Goal: Navigation & Orientation: Find specific page/section

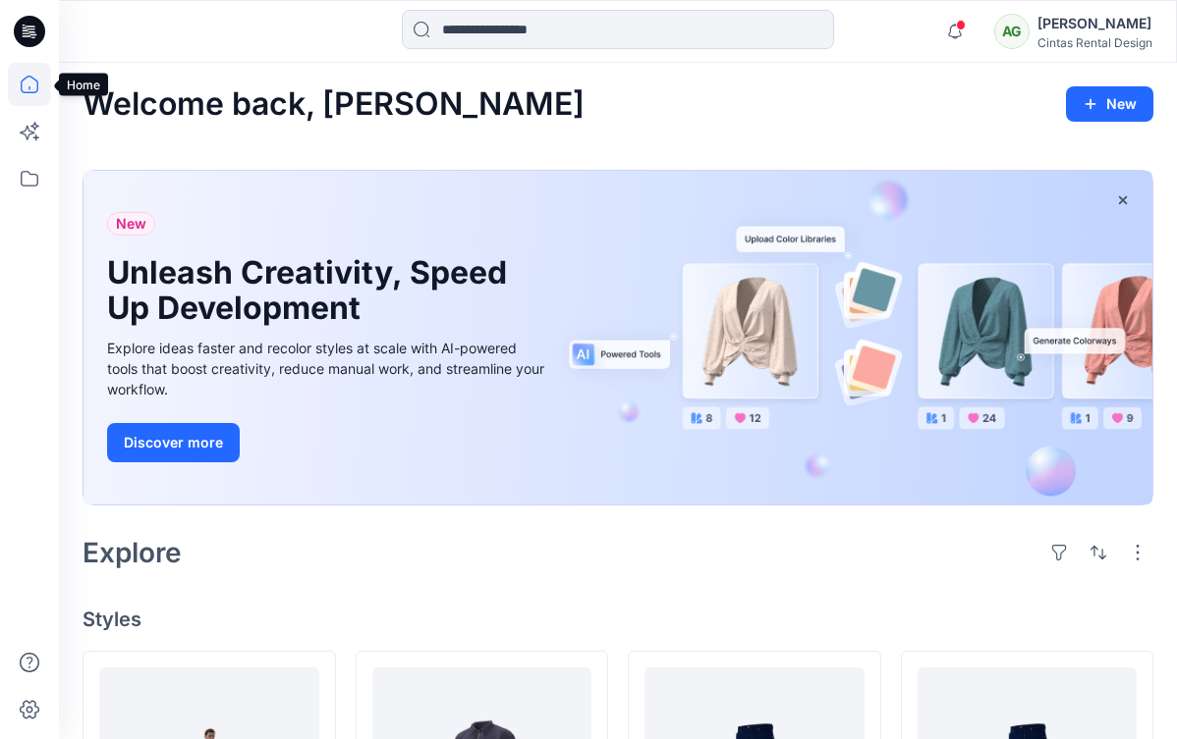
click at [25, 87] on icon at bounding box center [29, 84] width 43 height 43
click at [33, 176] on icon at bounding box center [29, 178] width 43 height 43
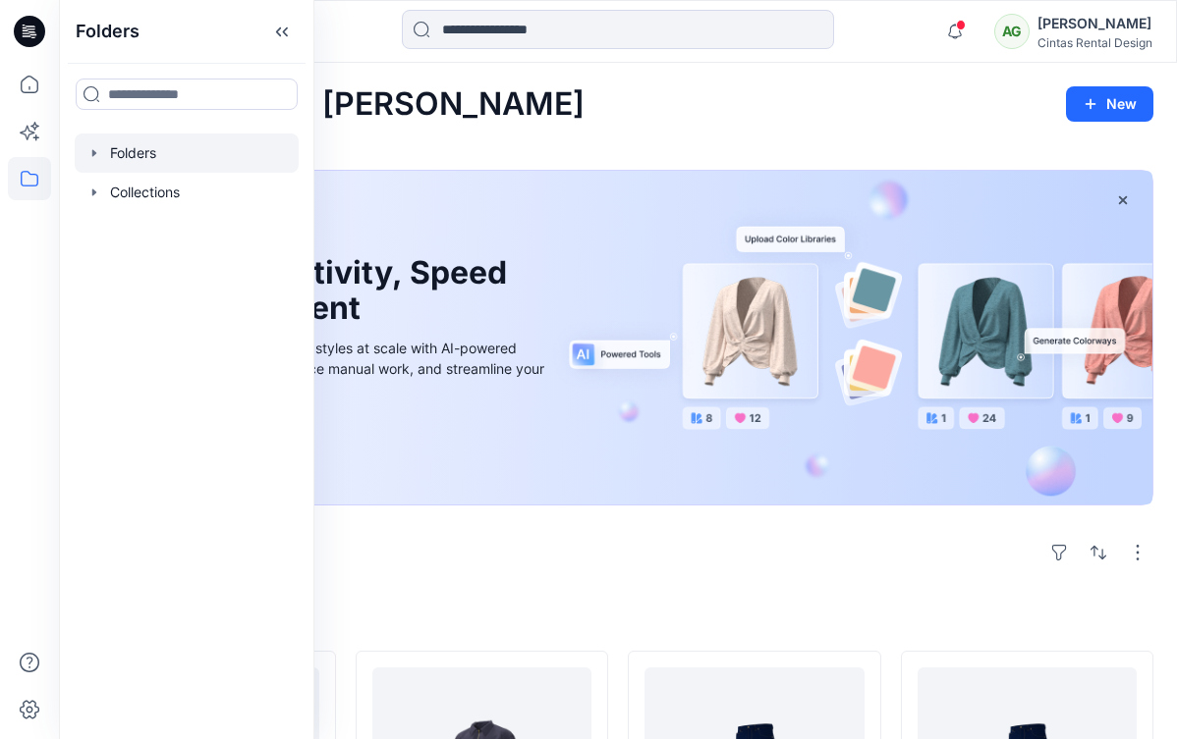
click at [199, 155] on div at bounding box center [187, 153] width 224 height 39
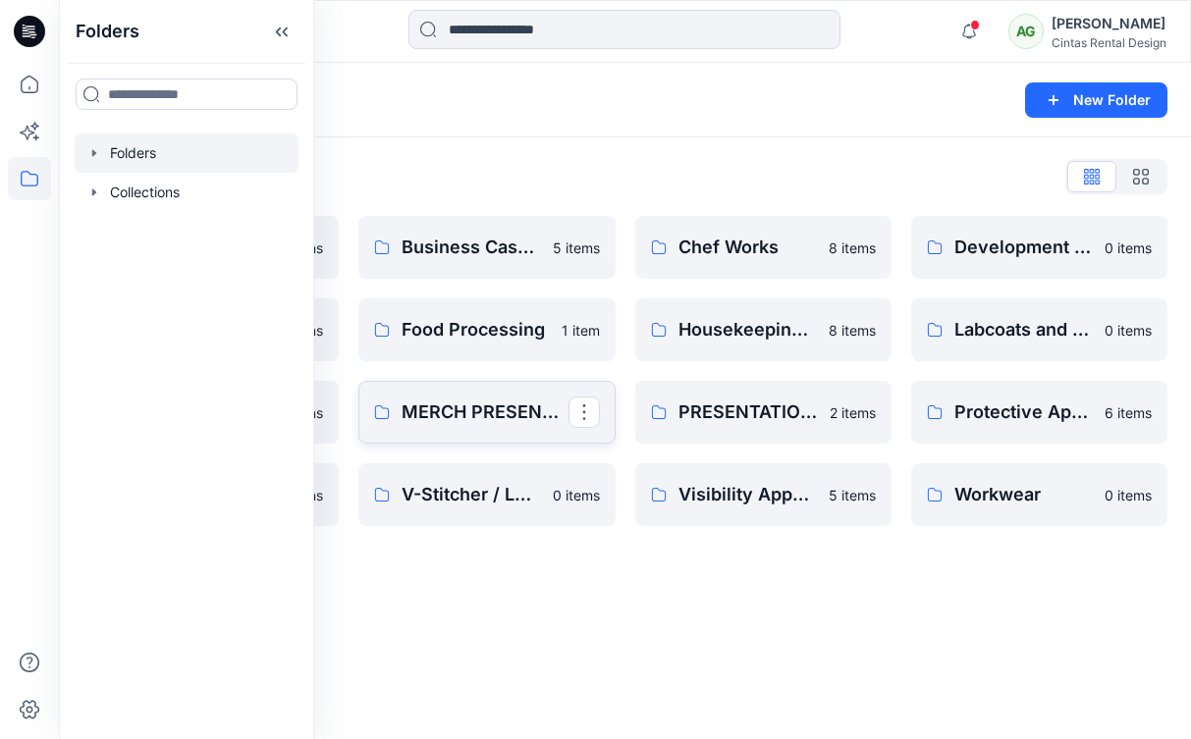
click at [516, 394] on link "MERCH PRESENTATIONS" at bounding box center [486, 412] width 256 height 63
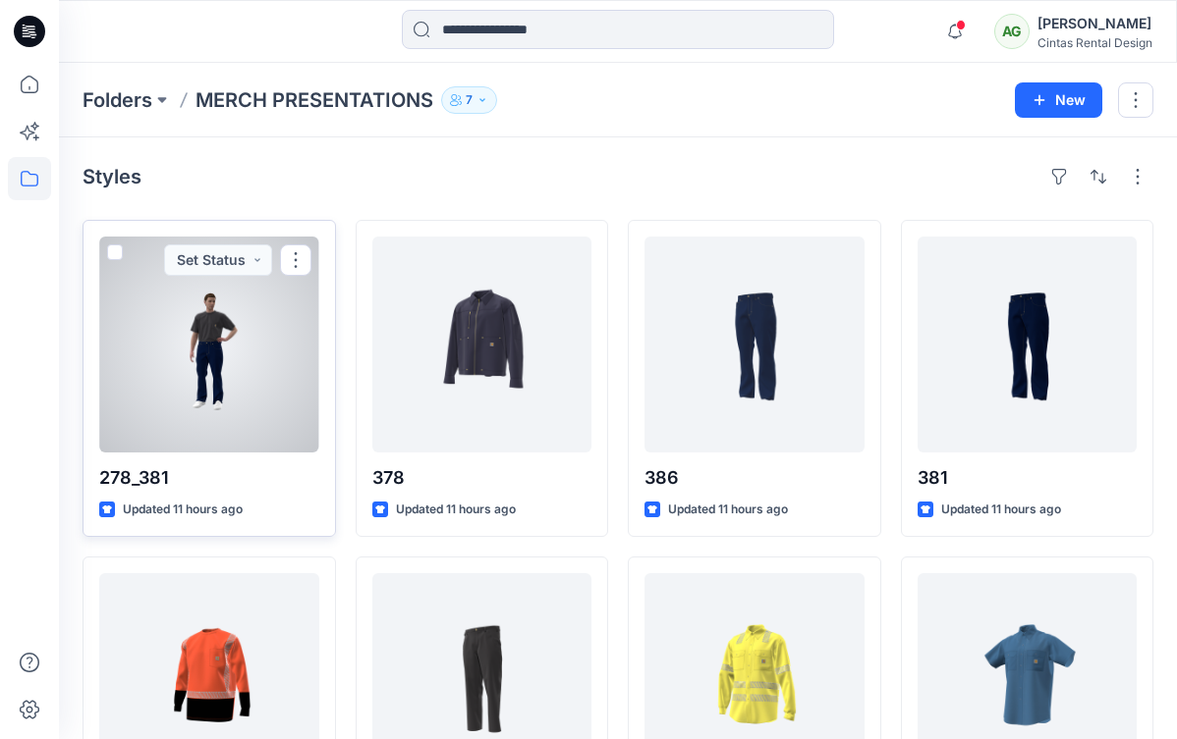
click at [156, 349] on div at bounding box center [209, 345] width 220 height 216
